Goal: Information Seeking & Learning: Learn about a topic

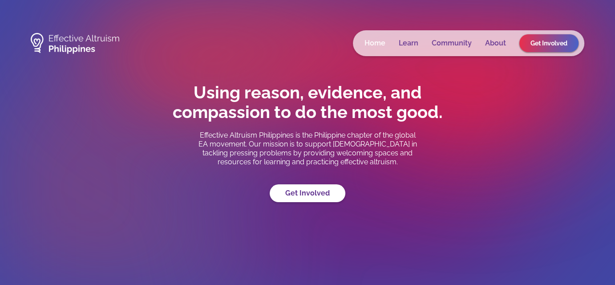
click at [380, 45] on link "Home" at bounding box center [374, 43] width 21 height 9
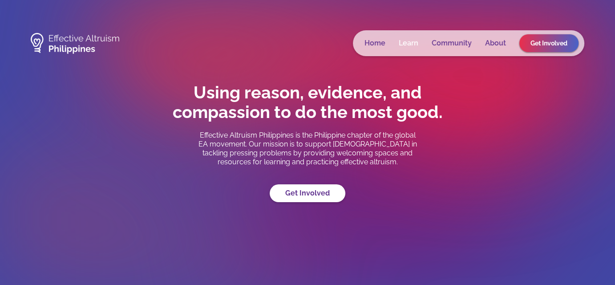
click at [409, 40] on link "Learn" at bounding box center [409, 43] width 20 height 9
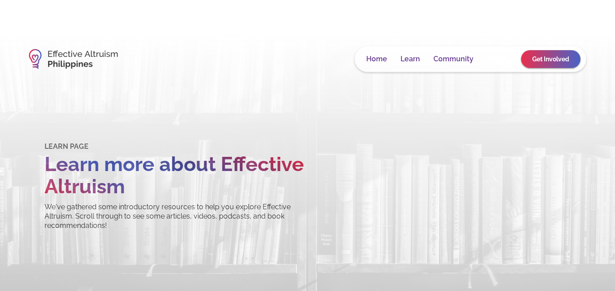
click at [496, 55] on link "About" at bounding box center [497, 59] width 21 height 9
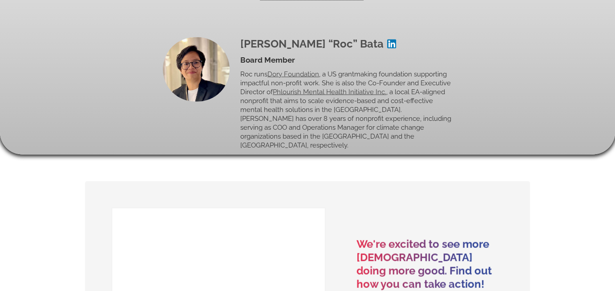
scroll to position [2160, 0]
